Goal: Task Accomplishment & Management: Manage account settings

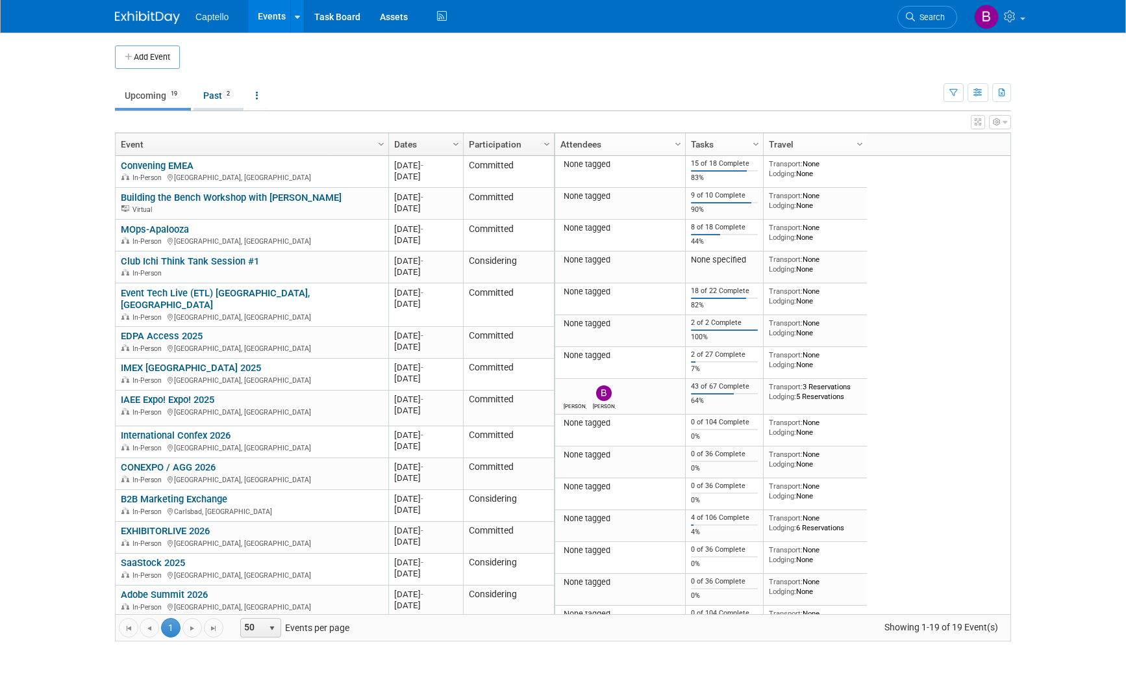
click at [229, 99] on link "Past 2" at bounding box center [219, 95] width 50 height 25
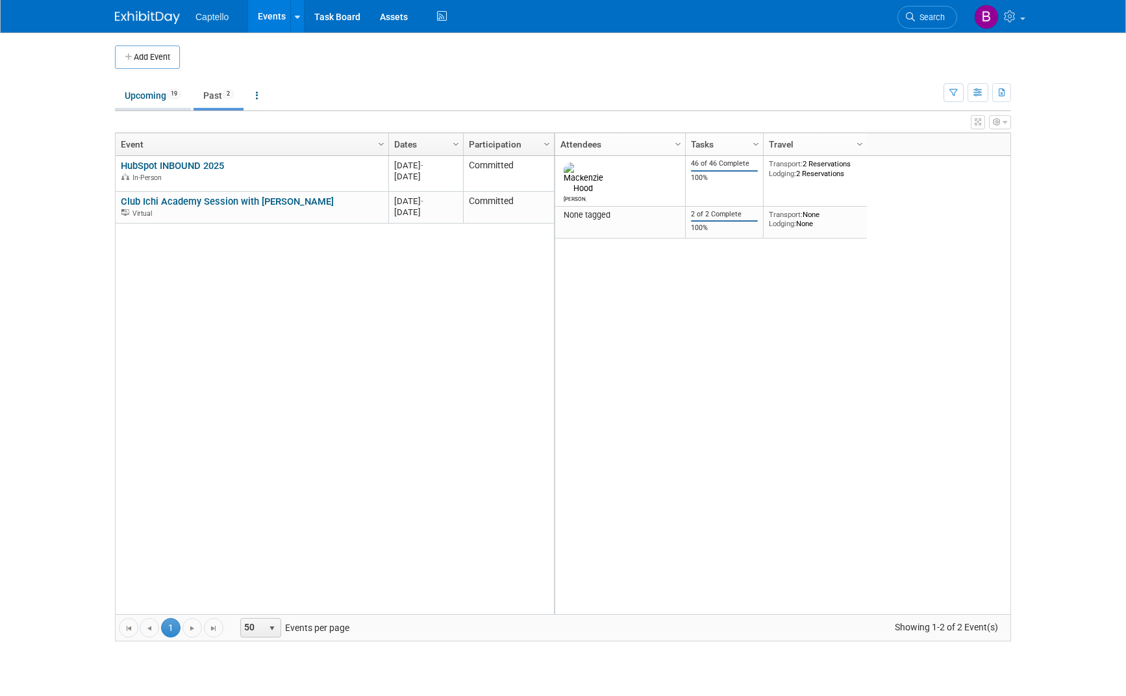
click at [169, 97] on link "Upcoming 19" at bounding box center [153, 95] width 76 height 25
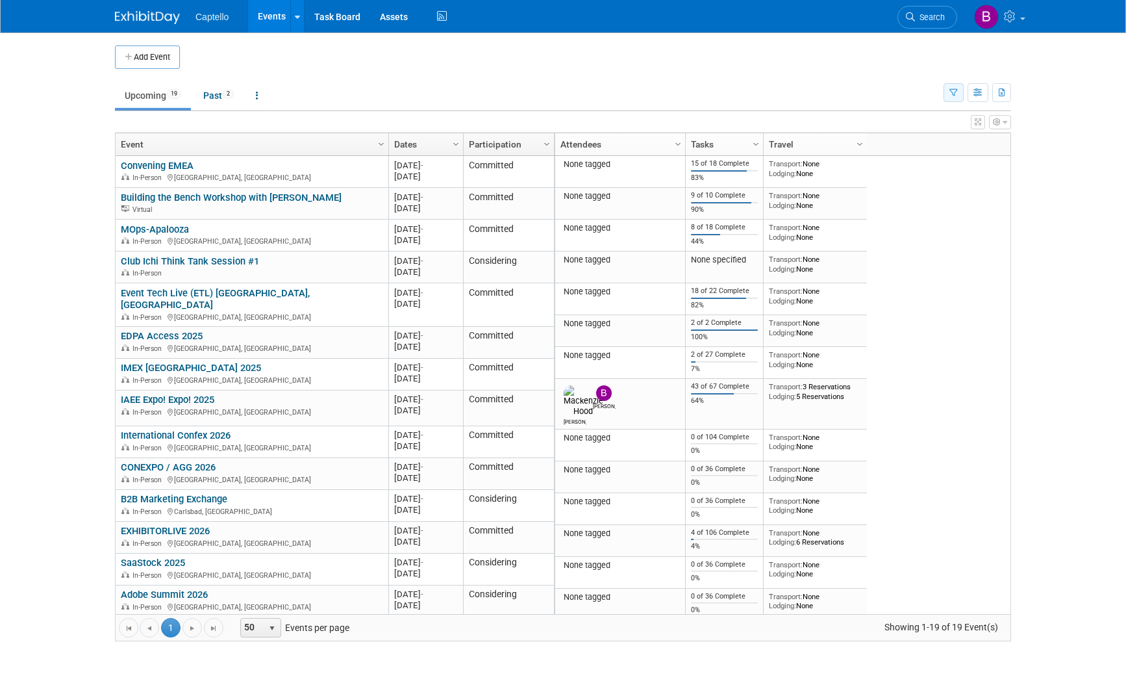
click at [955, 94] on icon "button" at bounding box center [954, 93] width 8 height 8
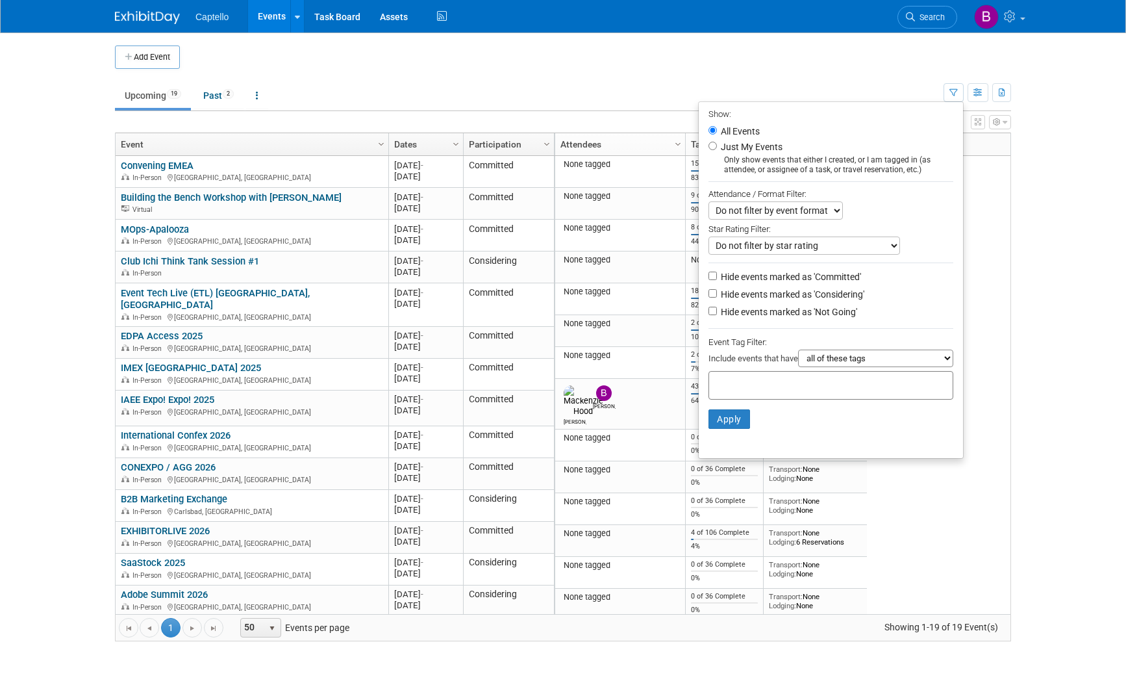
click at [873, 70] on td "Upcoming 19 Past 2 All Events 21 Past and Upcoming Grouped Annually Events grou…" at bounding box center [529, 90] width 829 height 42
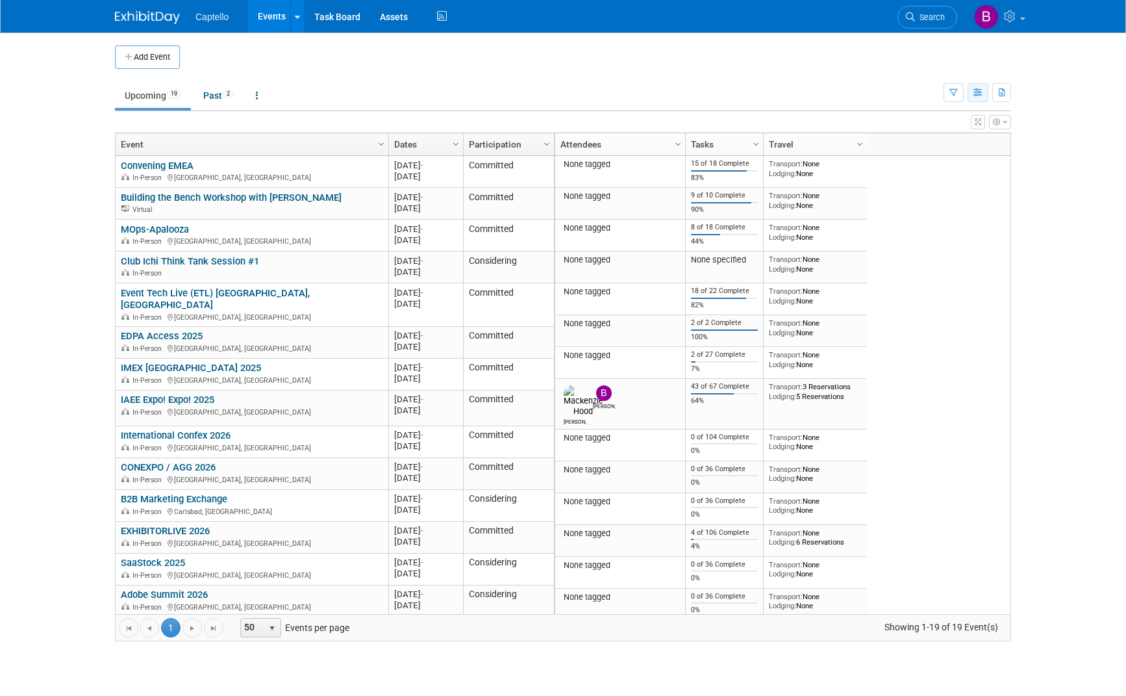
click at [975, 91] on icon "button" at bounding box center [979, 93] width 10 height 8
click at [1005, 87] on button "button" at bounding box center [1001, 92] width 19 height 19
click at [909, 70] on td "Upcoming 19 Past 2 All Events 21 Past and Upcoming Grouped Annually Events grou…" at bounding box center [529, 90] width 829 height 42
click at [167, 230] on link "MOps-Apalooza" at bounding box center [155, 229] width 68 height 12
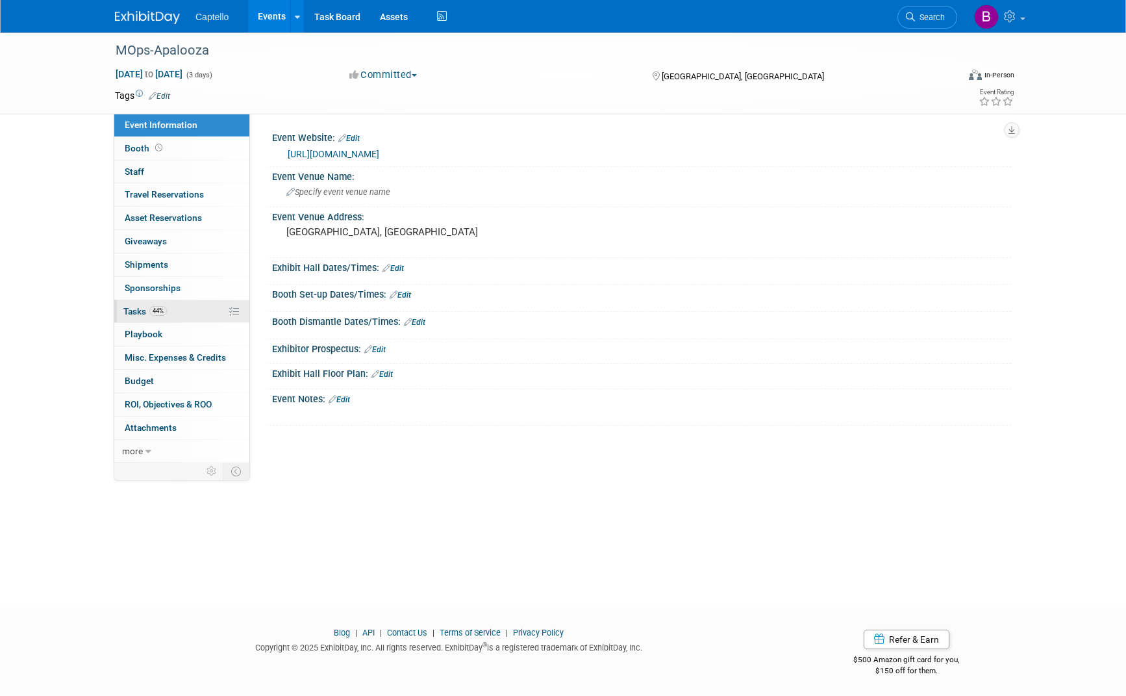
click at [142, 302] on link "44% Tasks 44%" at bounding box center [181, 311] width 135 height 23
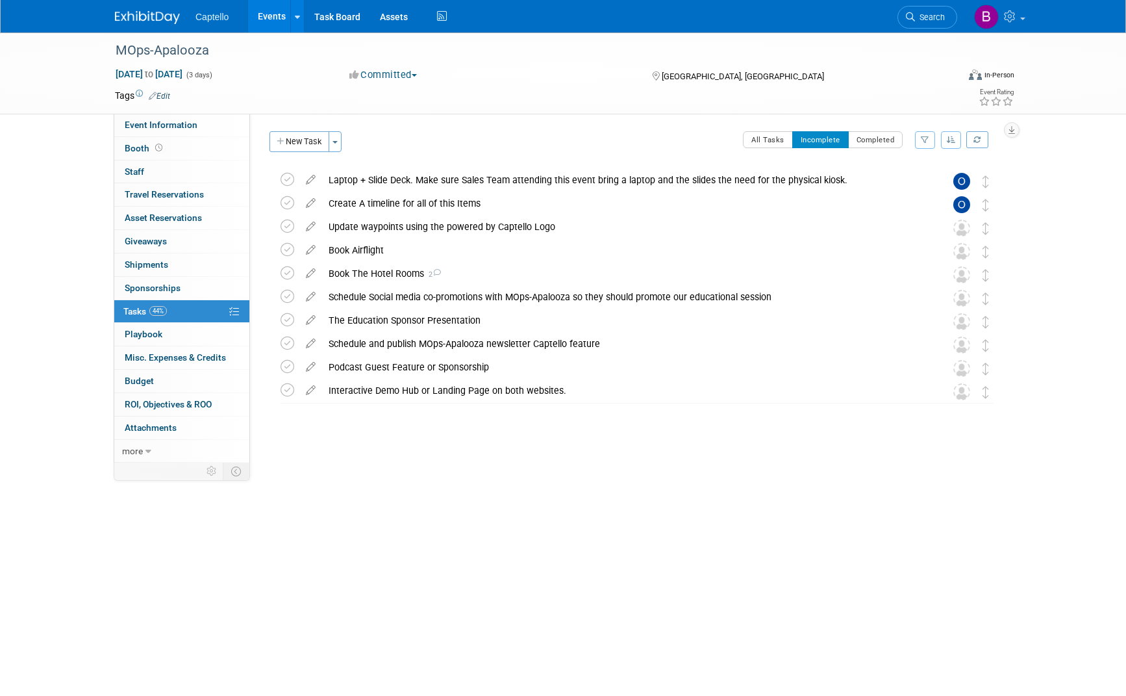
click at [271, 12] on link "Events" at bounding box center [271, 16] width 47 height 32
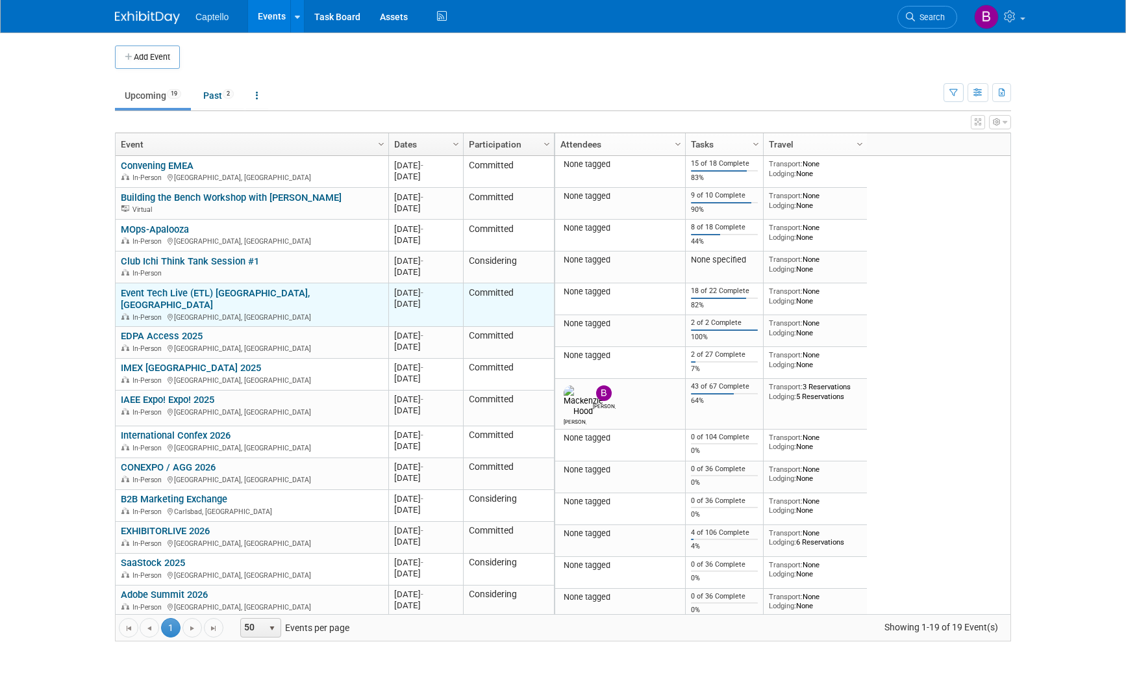
click at [245, 290] on link "Event Tech Live (ETL) [GEOGRAPHIC_DATA], [GEOGRAPHIC_DATA]" at bounding box center [215, 299] width 189 height 24
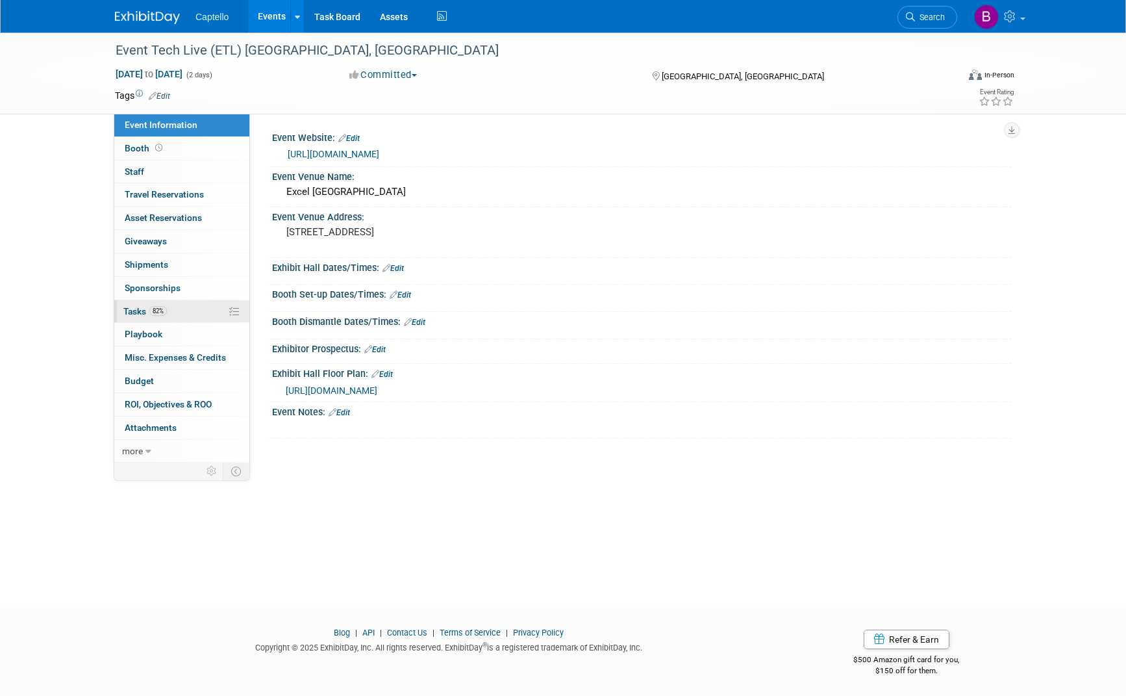
click at [142, 309] on span "Tasks 82%" at bounding box center [145, 311] width 44 height 10
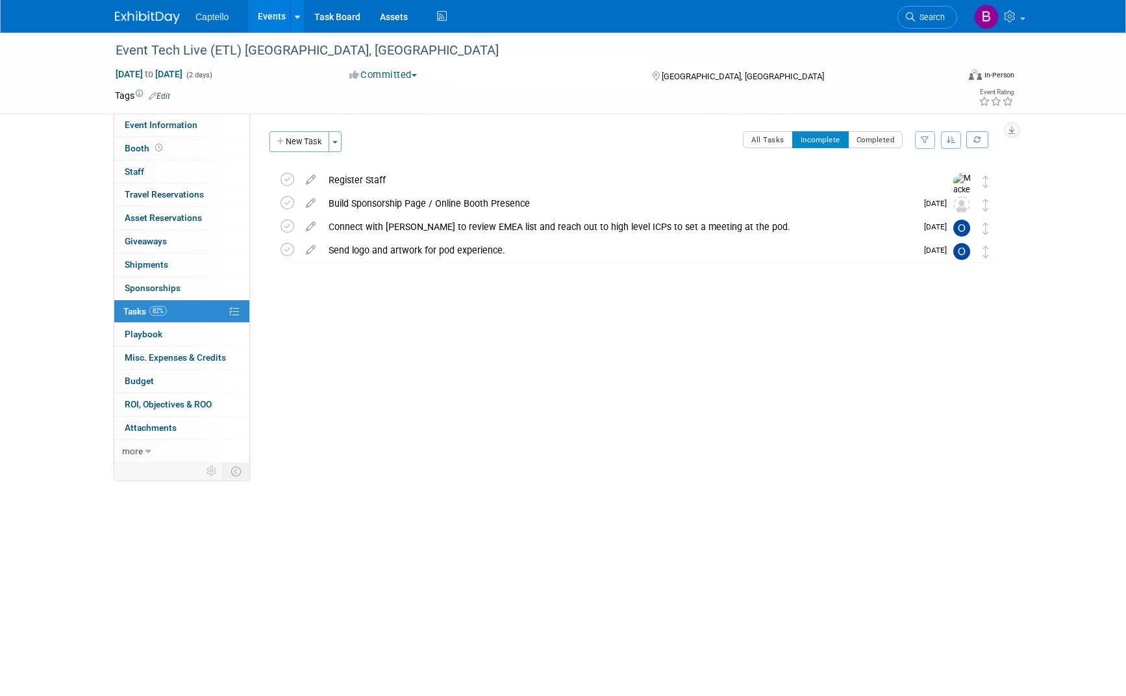
click at [273, 14] on link "Events" at bounding box center [271, 16] width 47 height 32
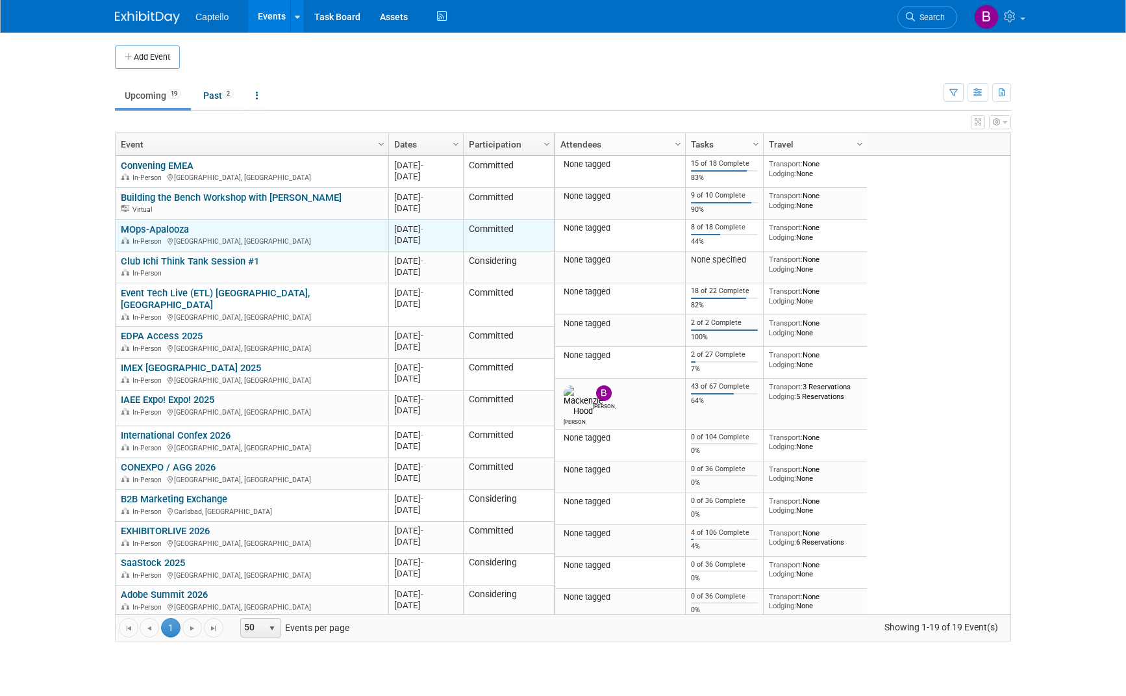
click at [170, 229] on link "MOps-Apalooza" at bounding box center [155, 229] width 68 height 12
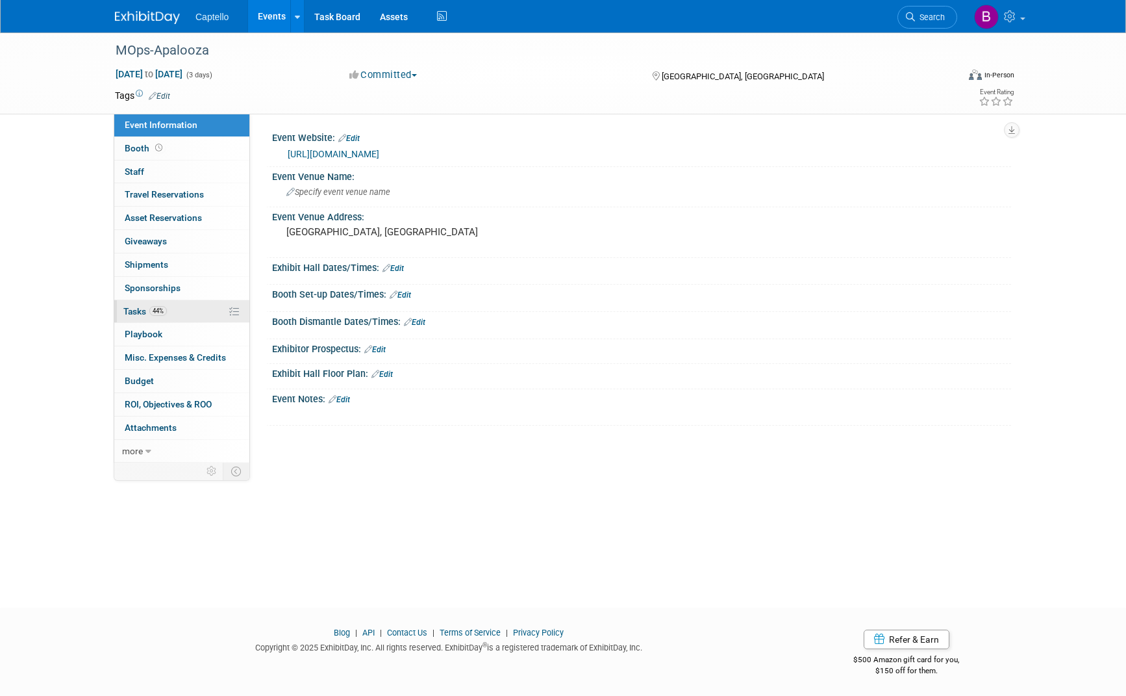
click at [142, 309] on span "Tasks 44%" at bounding box center [145, 311] width 44 height 10
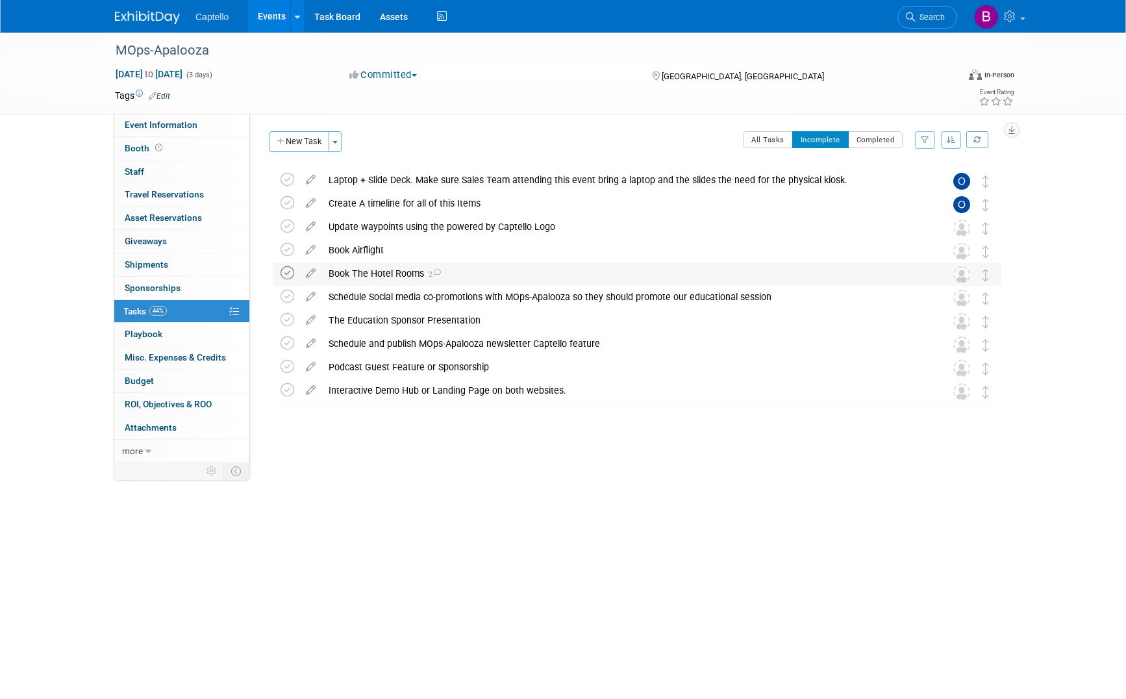
click at [286, 271] on icon at bounding box center [288, 273] width 14 height 14
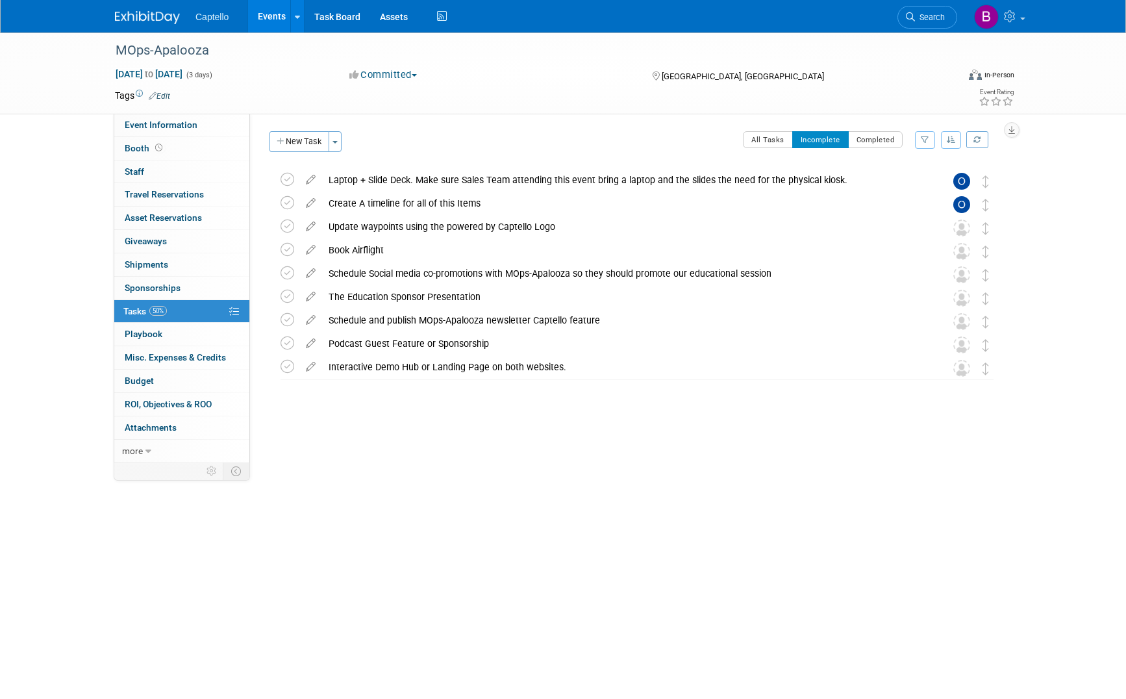
click at [218, 15] on span "Captello" at bounding box center [212, 17] width 33 height 10
click at [268, 12] on link "Events" at bounding box center [271, 16] width 47 height 32
